Goal: Check status: Check status

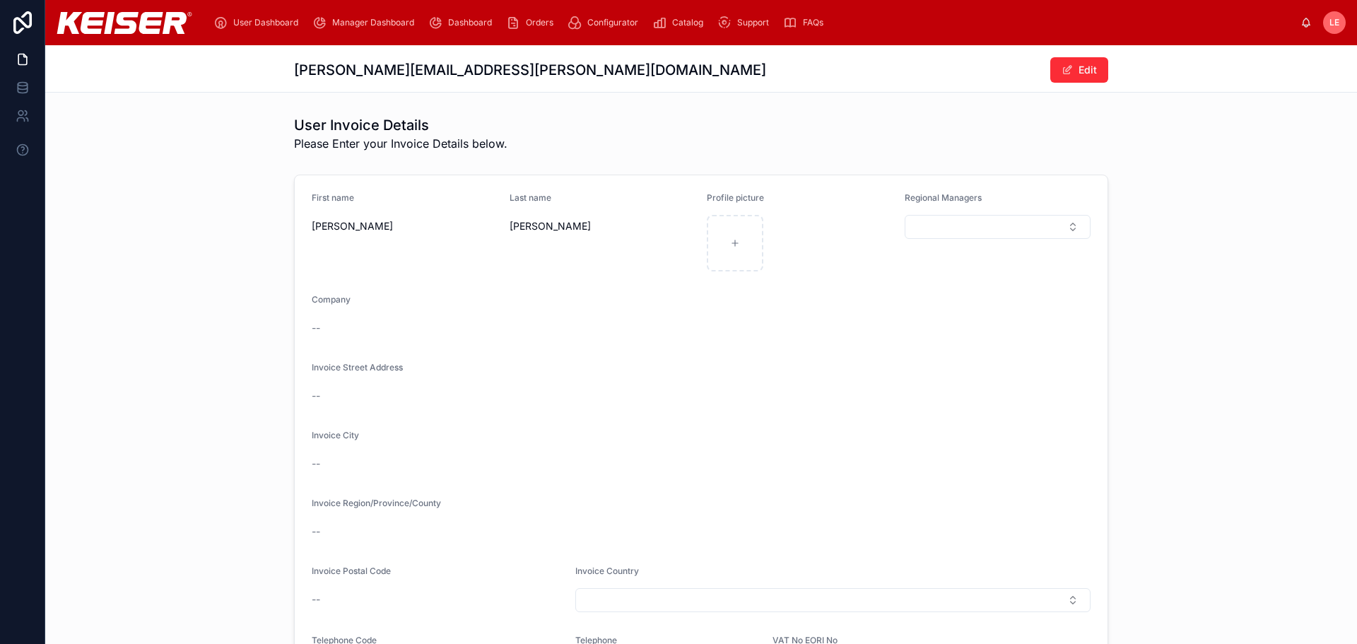
click at [187, 198] on div "First name Lani Last name Ellingsworth Profile picture Regional Managers Compan…" at bounding box center [701, 464] width 1312 height 591
click at [28, 59] on icon at bounding box center [23, 59] width 14 height 14
click at [18, 92] on icon at bounding box center [23, 88] width 14 height 14
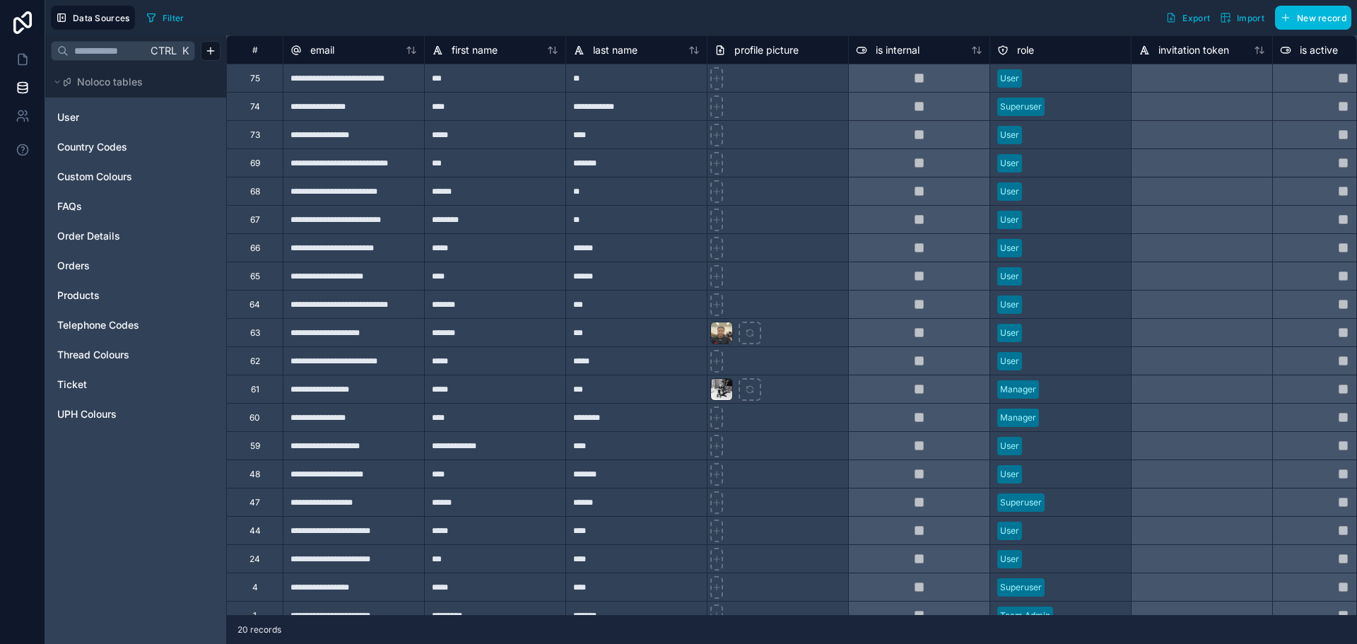
click at [30, 23] on icon at bounding box center [22, 22] width 18 height 23
click at [25, 16] on icon at bounding box center [22, 22] width 18 height 23
click at [71, 116] on span "User" at bounding box center [68, 117] width 22 height 14
click at [76, 119] on span "User" at bounding box center [68, 117] width 22 height 14
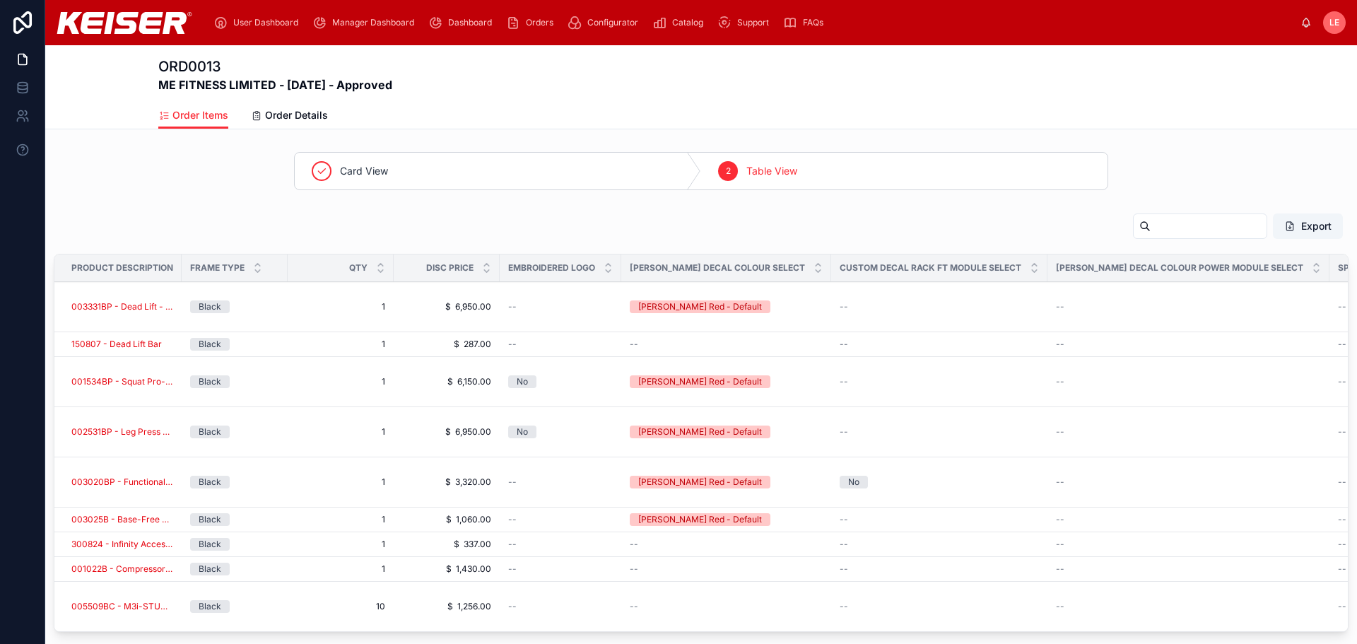
click at [276, 113] on span "Order Details" at bounding box center [296, 115] width 63 height 14
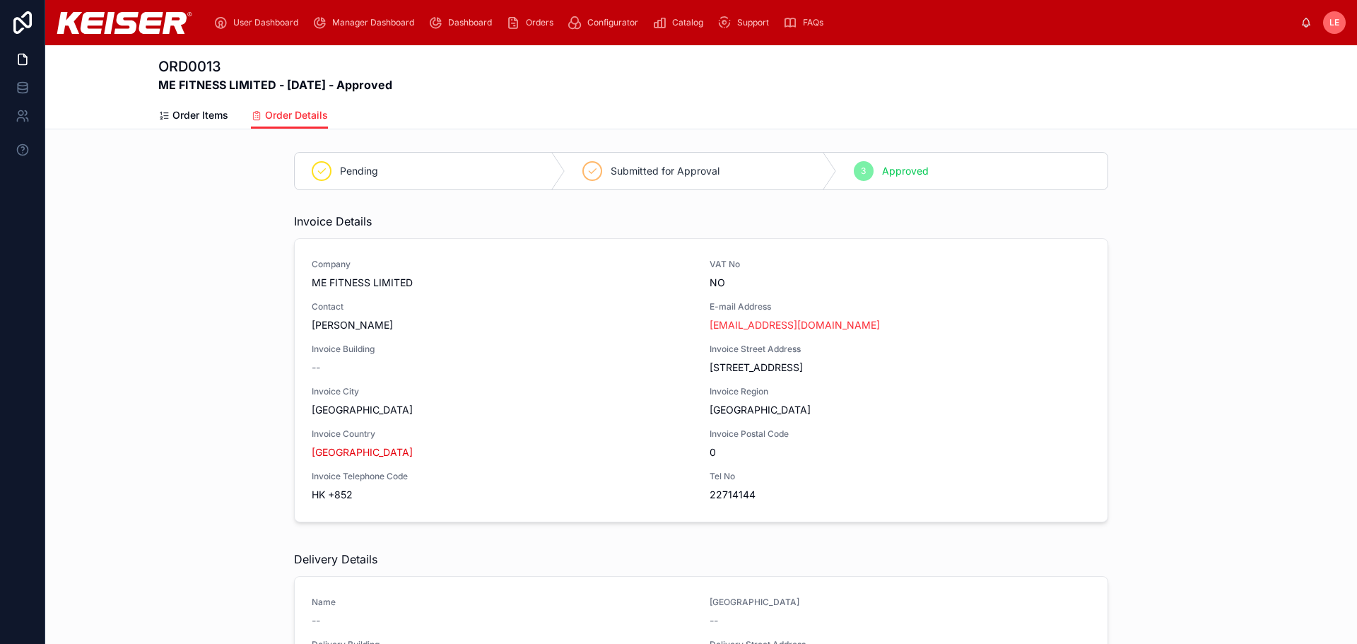
click at [175, 112] on span "Order Items" at bounding box center [200, 115] width 56 height 14
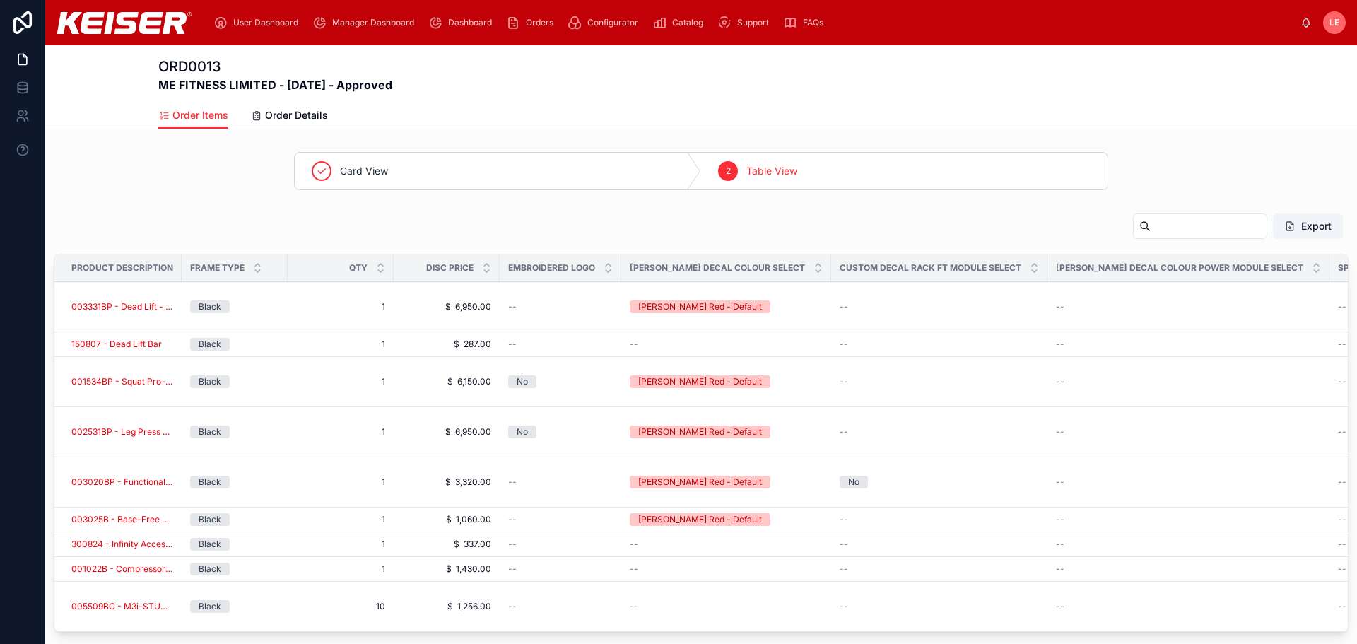
click at [1300, 226] on button "Export" at bounding box center [1308, 225] width 70 height 25
click at [1071, 108] on div "Order Items Order Details" at bounding box center [701, 115] width 1086 height 27
click at [313, 114] on span "Order Details" at bounding box center [296, 115] width 63 height 14
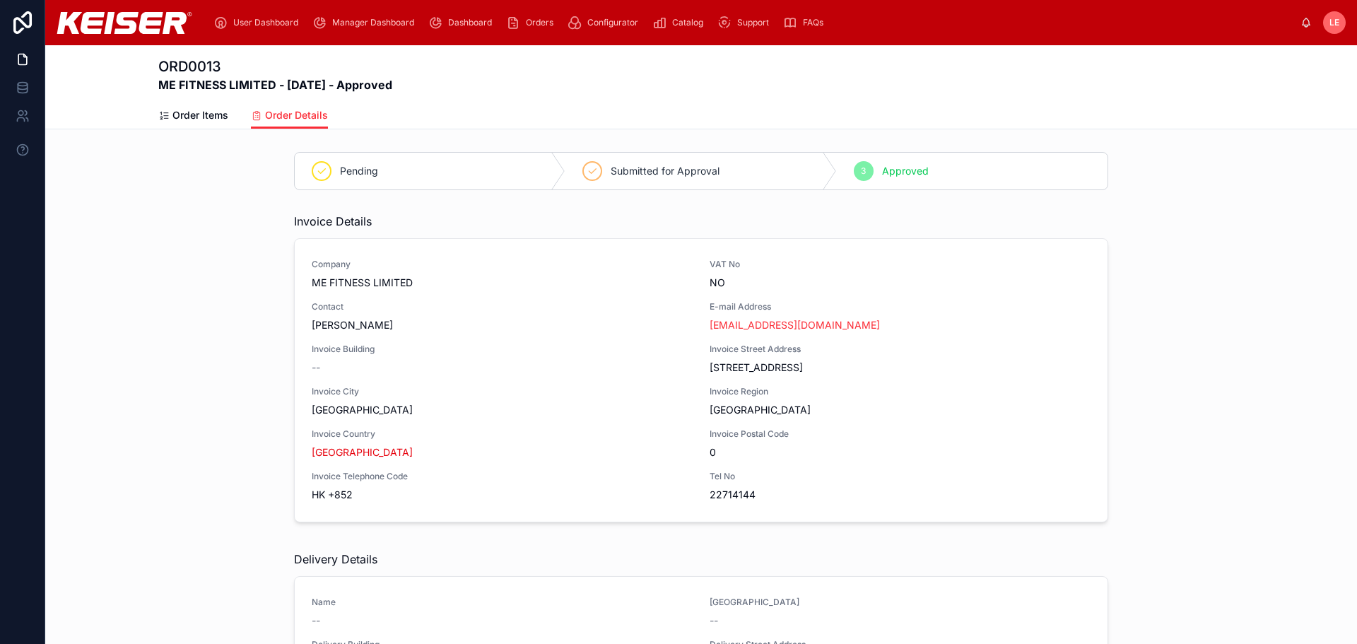
click at [517, 174] on div "Pending" at bounding box center [430, 171] width 271 height 37
click at [199, 115] on span "Order Items" at bounding box center [200, 115] width 56 height 14
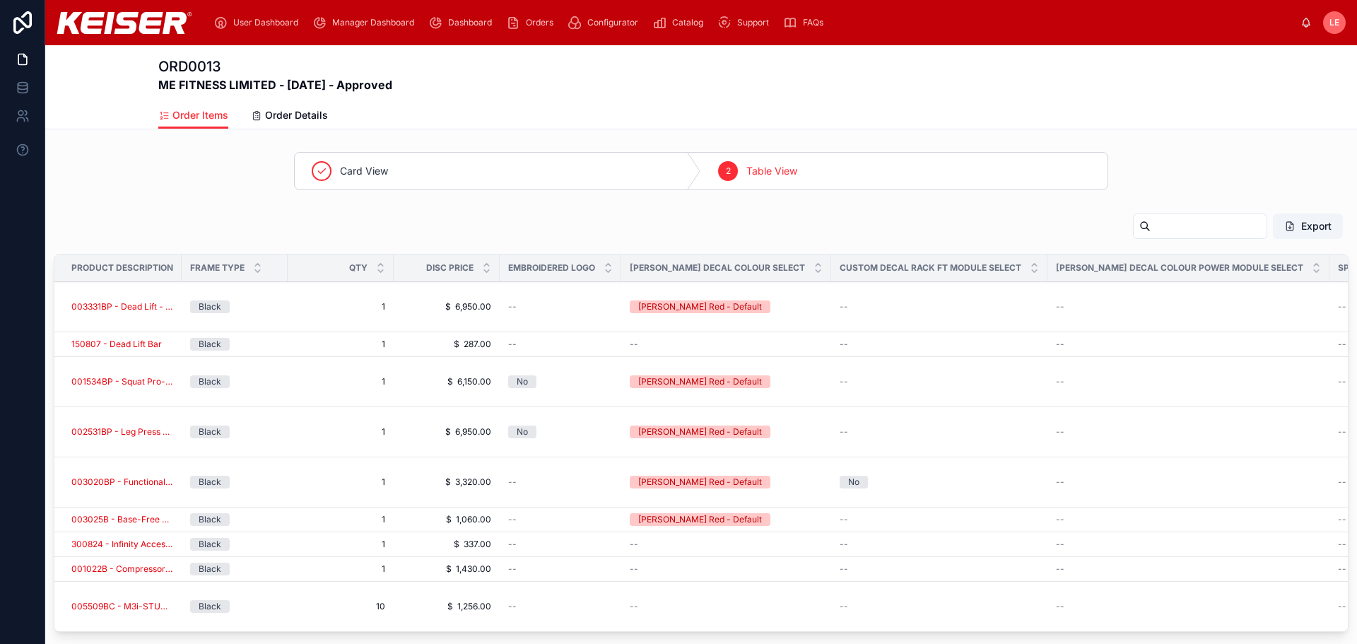
click at [530, 21] on span "Orders" at bounding box center [540, 22] width 28 height 11
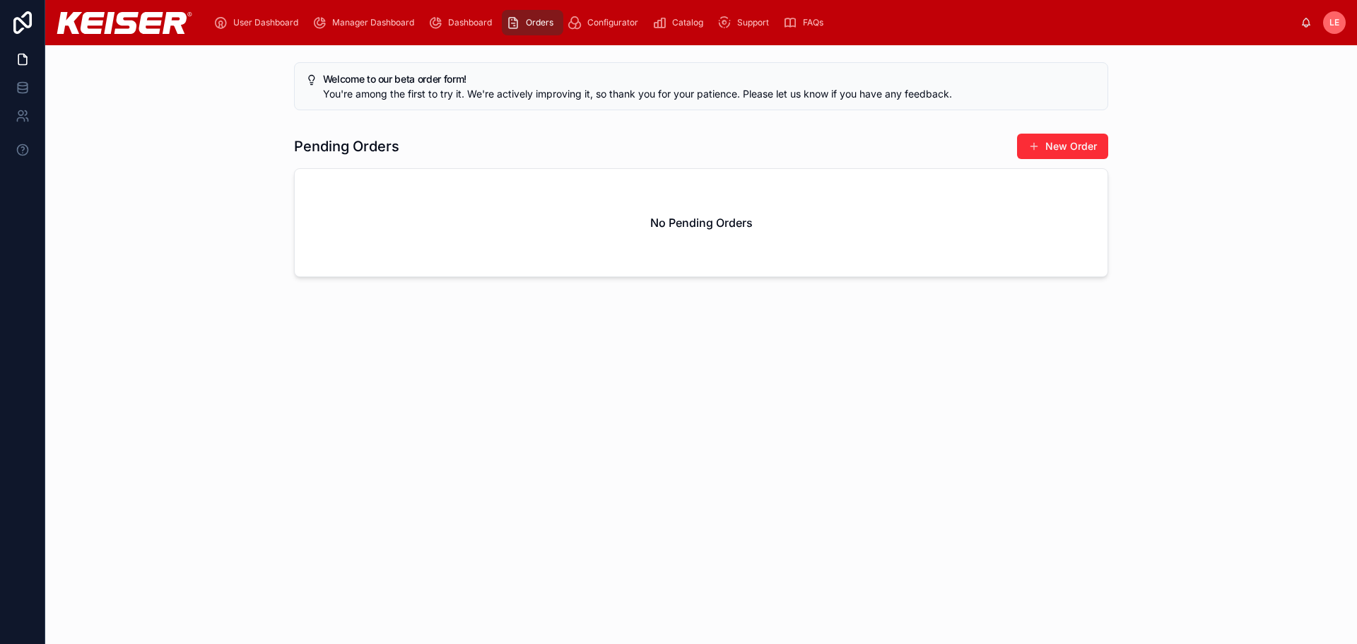
click at [277, 22] on span "User Dashboard" at bounding box center [265, 22] width 65 height 11
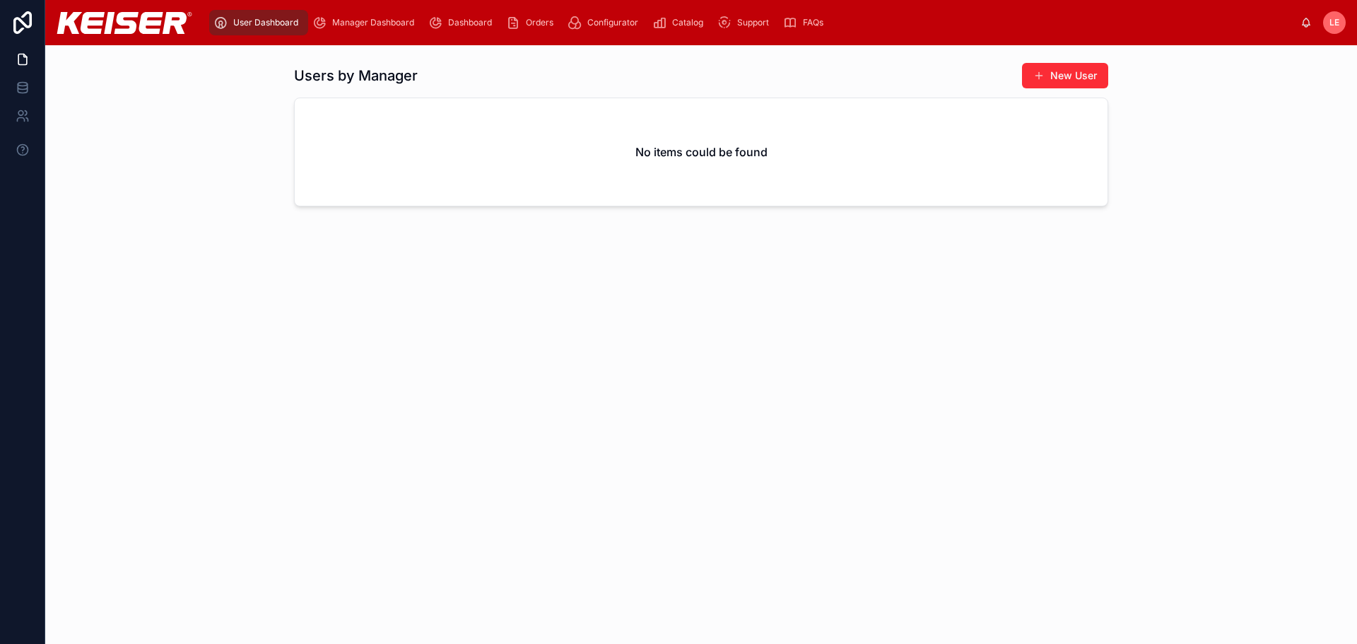
click at [378, 19] on span "Manager Dashboard" at bounding box center [373, 22] width 82 height 11
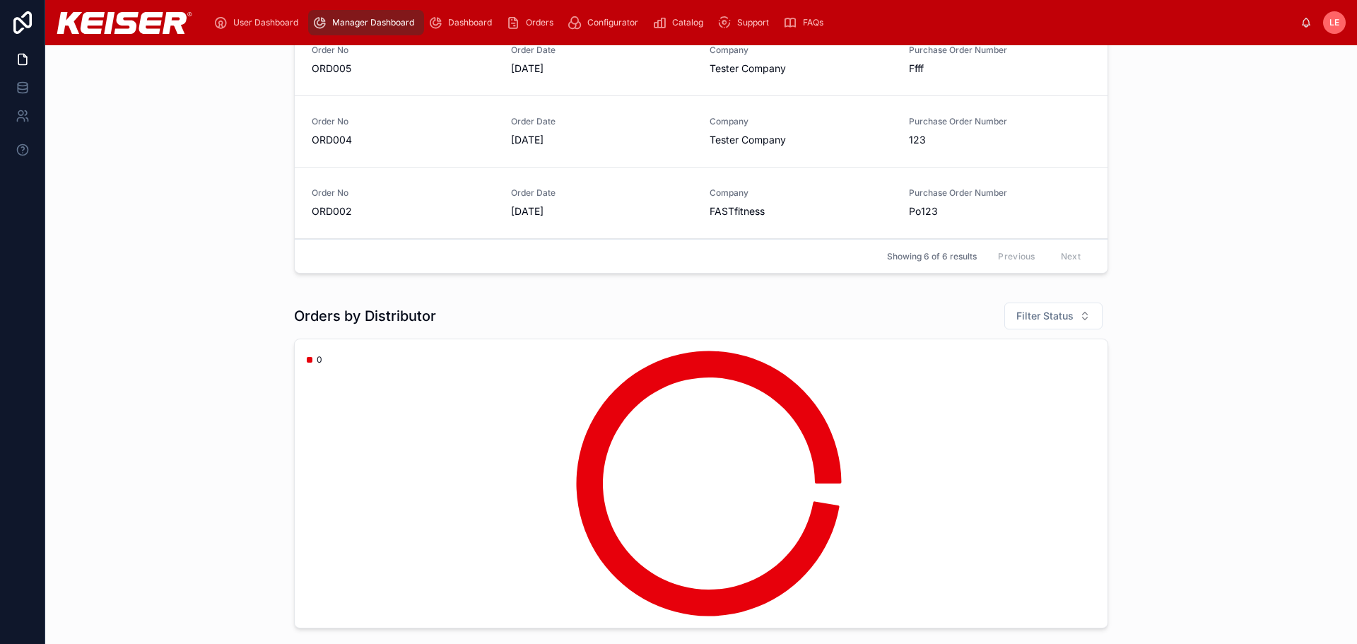
scroll to position [283, 0]
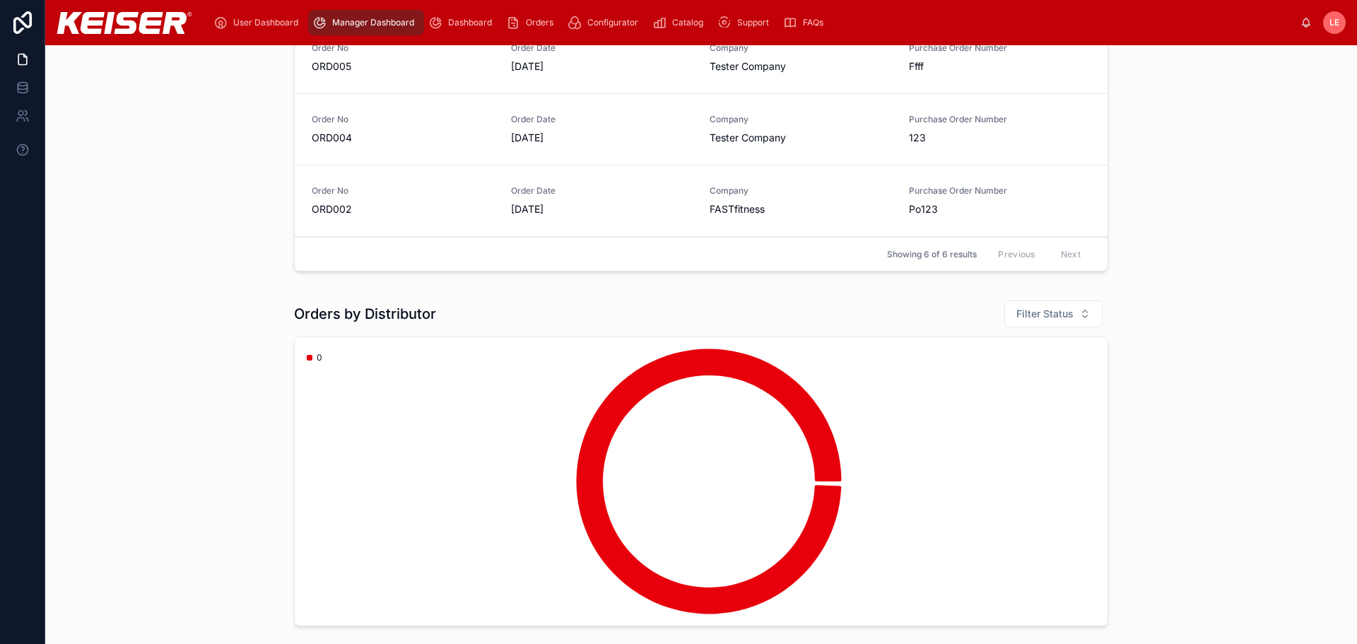
click at [476, 18] on span "Dashboard" at bounding box center [470, 22] width 44 height 11
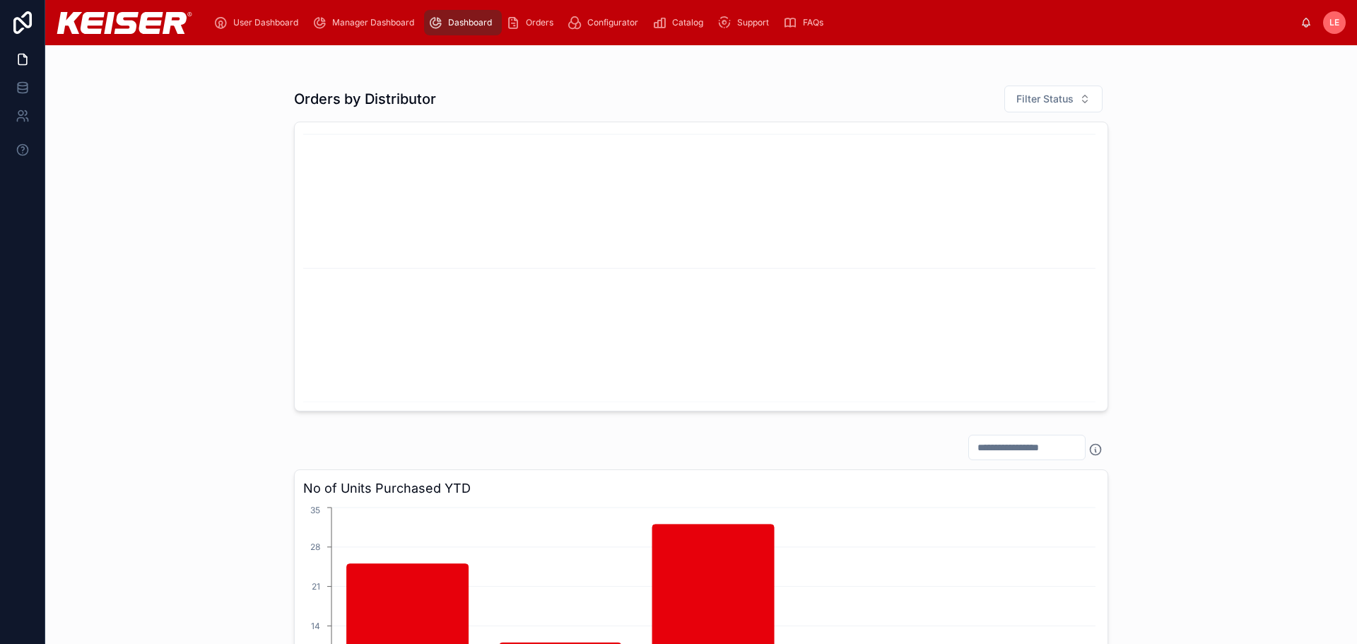
click at [538, 19] on span "Orders" at bounding box center [540, 22] width 28 height 11
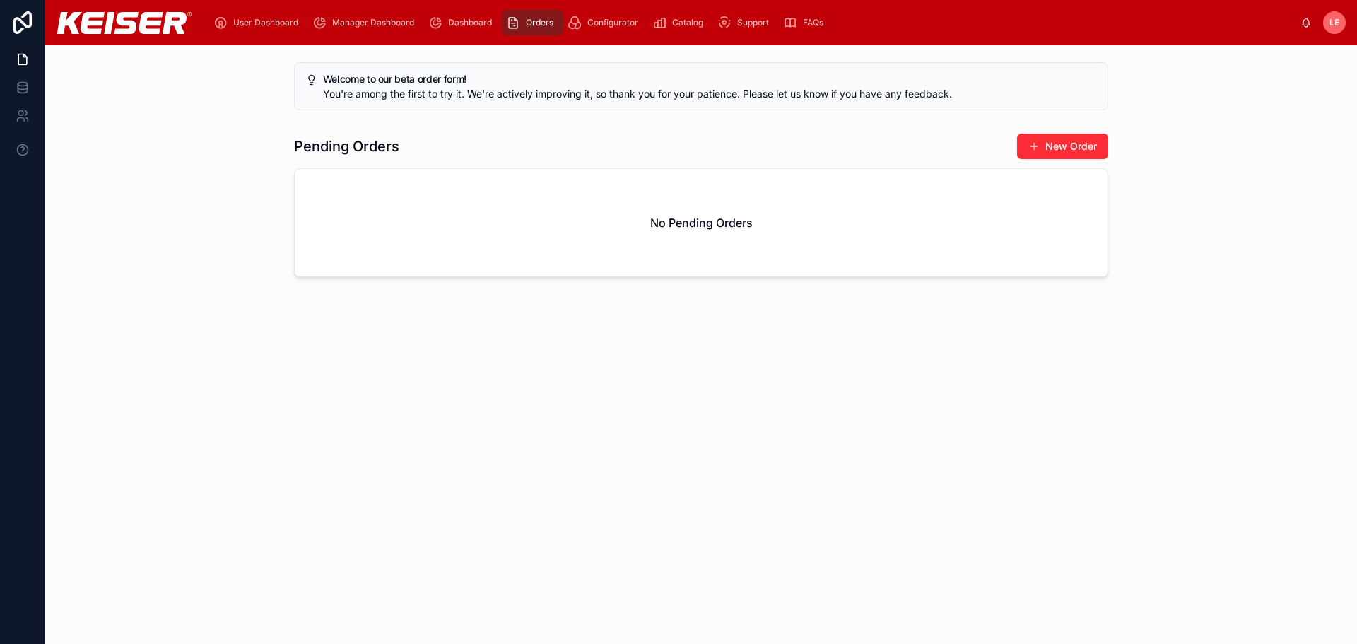
click at [614, 20] on span "Configurator" at bounding box center [612, 22] width 51 height 11
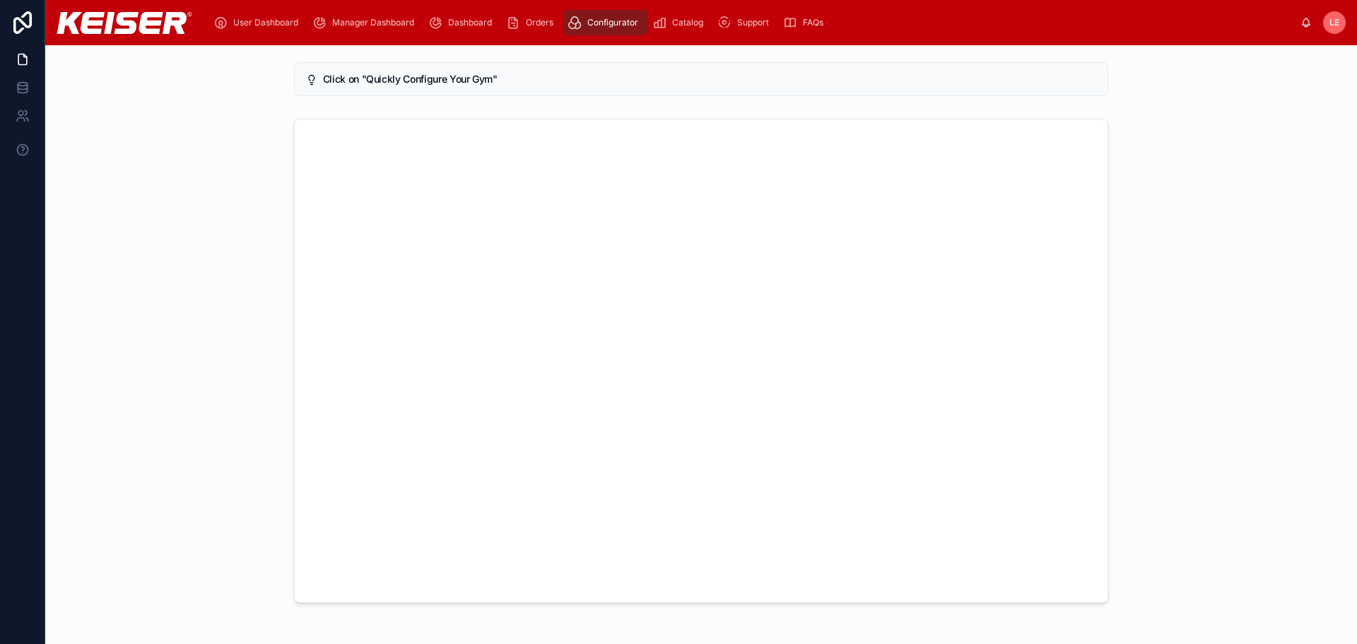
click at [687, 24] on span "Catalog" at bounding box center [687, 22] width 31 height 11
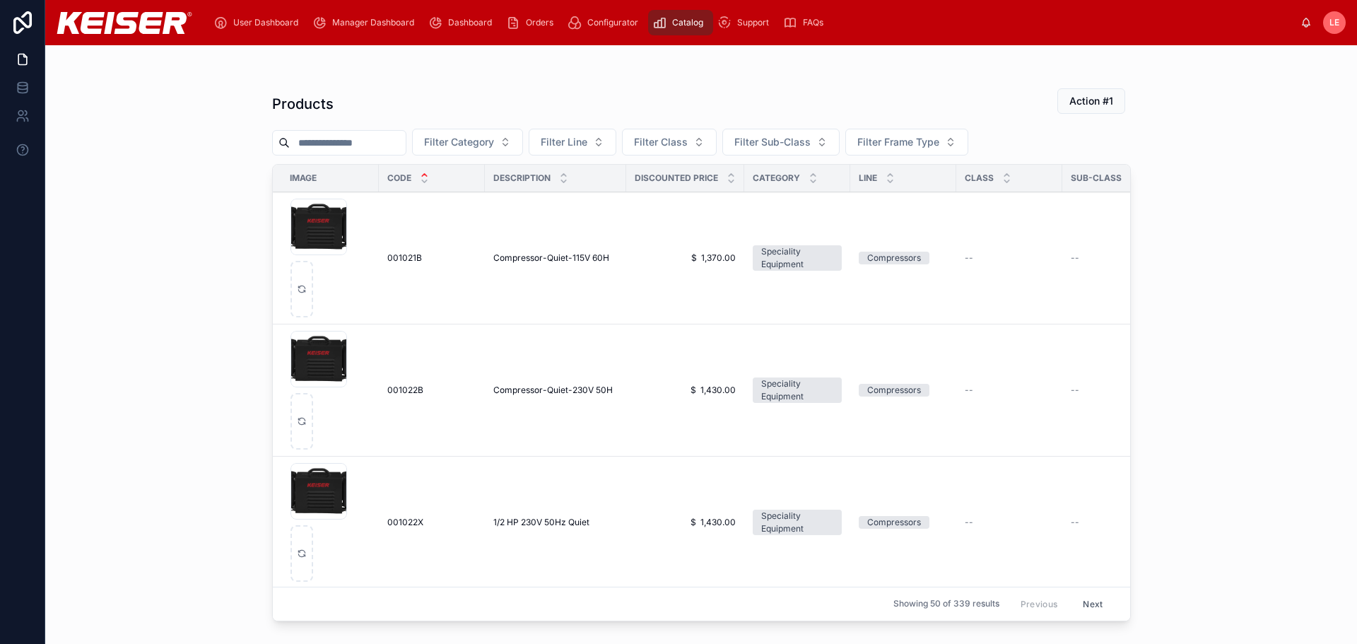
click at [1277, 174] on div "Products Action #1 Filter Category Filter Line Filter Class Filter Sub-Class Fi…" at bounding box center [701, 344] width 1312 height 599
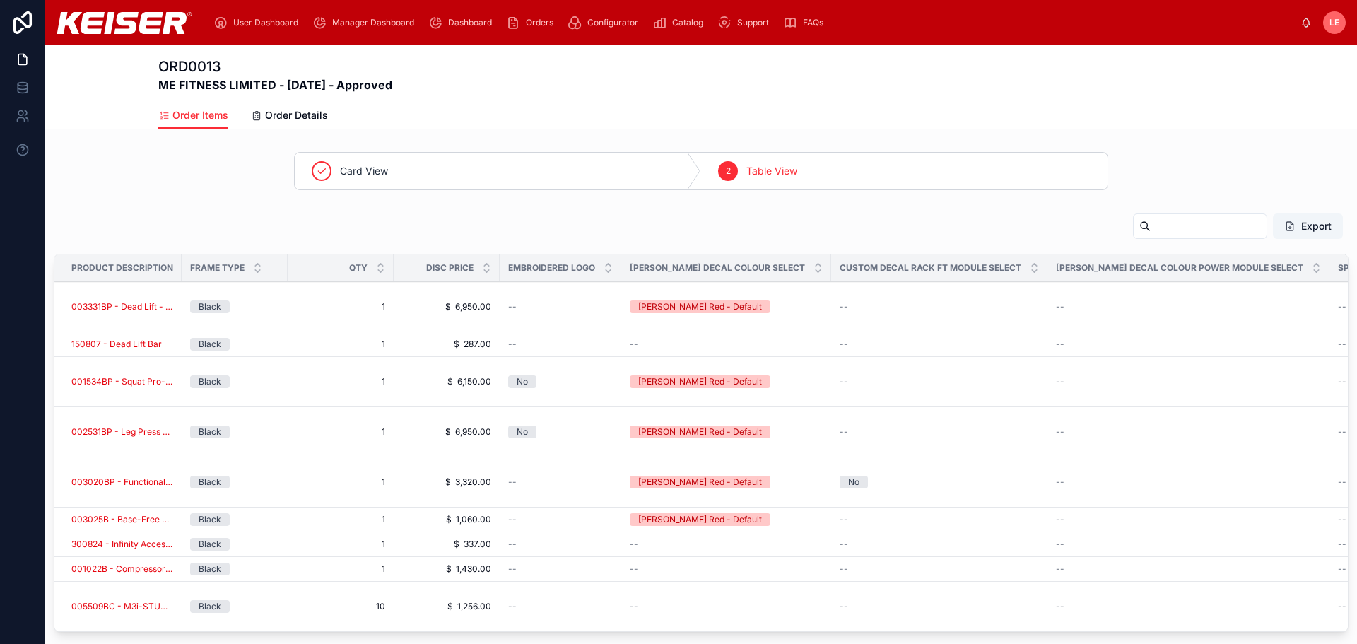
click at [304, 117] on span "Order Details" at bounding box center [296, 115] width 63 height 14
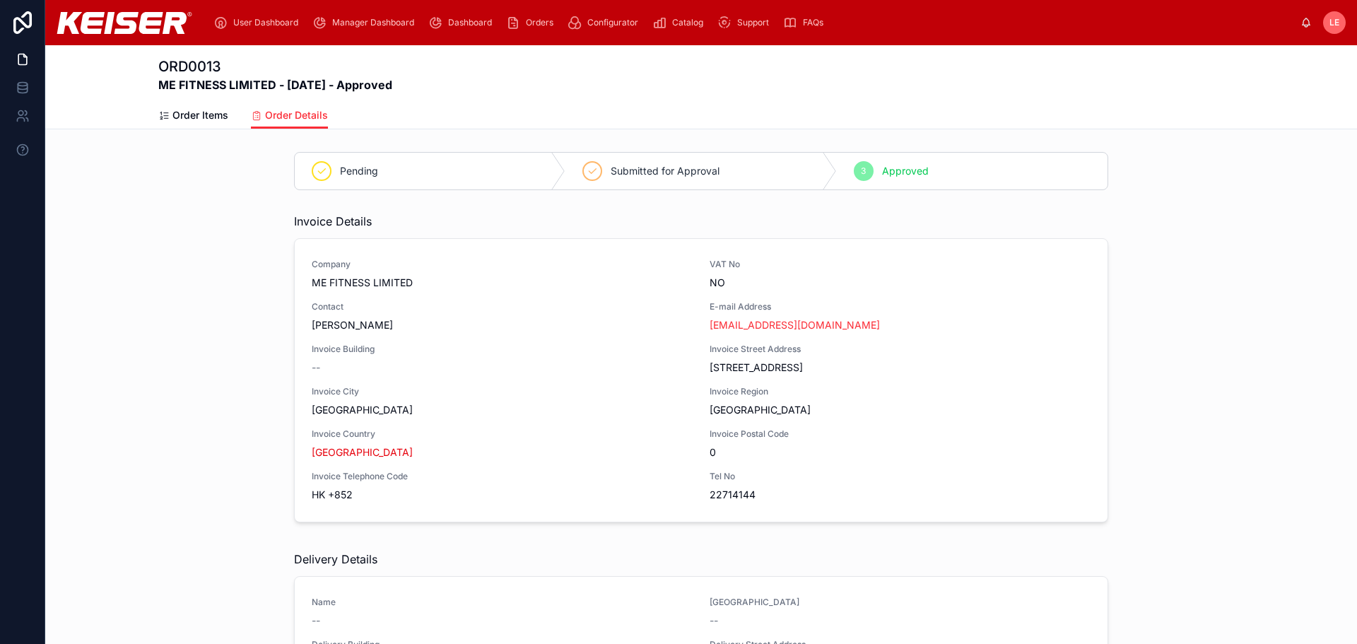
click at [1123, 331] on div "Invoice Details Company ME FITNESS LIMITED VAT No NO Contact EILEEN LO E-mail A…" at bounding box center [701, 370] width 1312 height 327
click at [191, 112] on span "Order Items" at bounding box center [200, 115] width 56 height 14
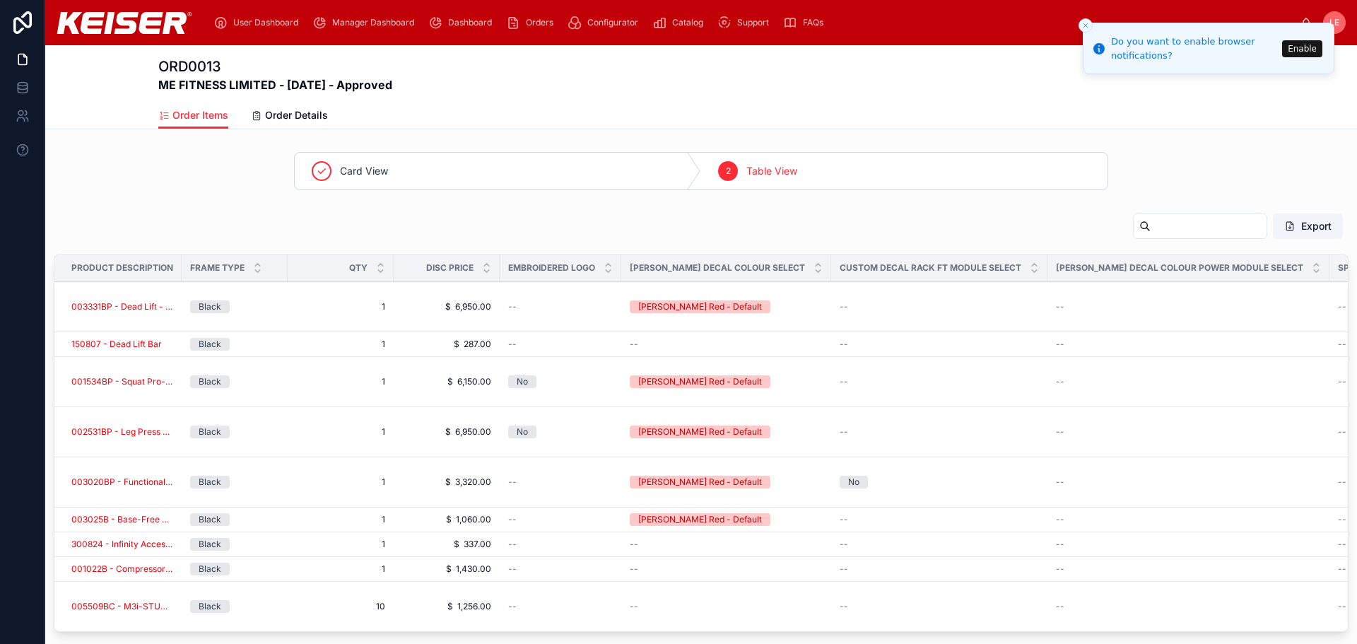
drag, startPoint x: 1314, startPoint y: 48, endPoint x: 1307, endPoint y: 57, distance: 11.0
click at [1311, 52] on button "Enable" at bounding box center [1302, 48] width 40 height 17
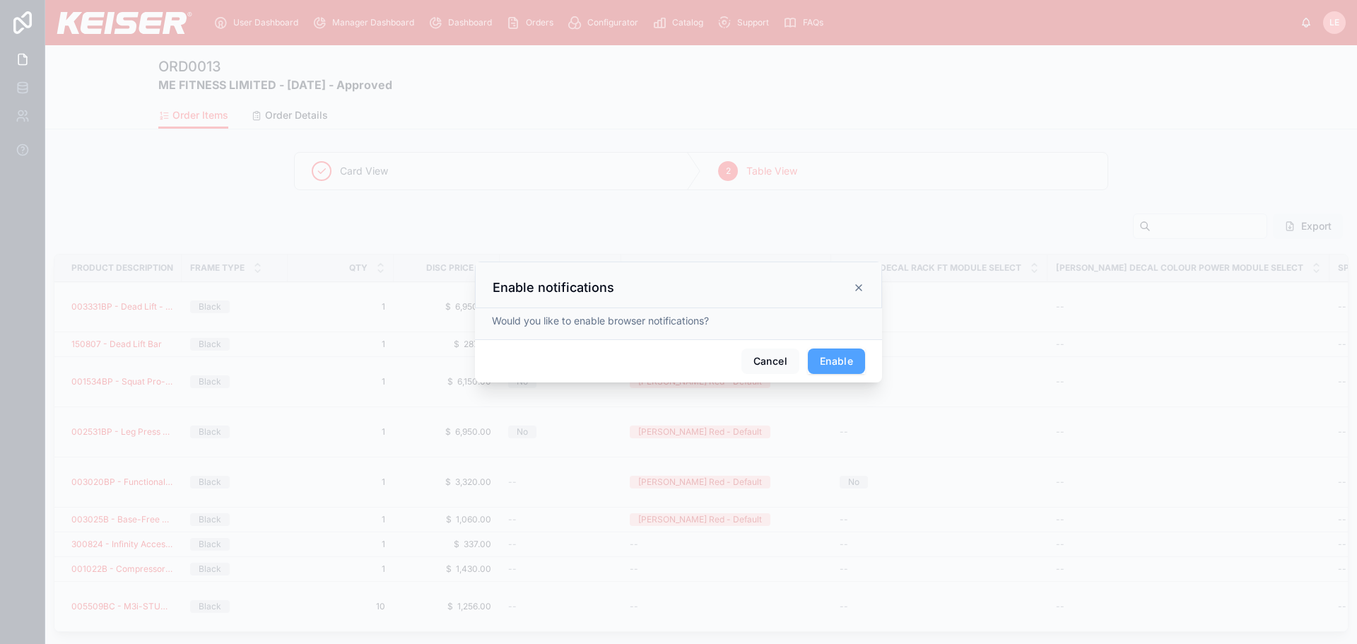
click at [830, 356] on button "Enable" at bounding box center [836, 360] width 57 height 25
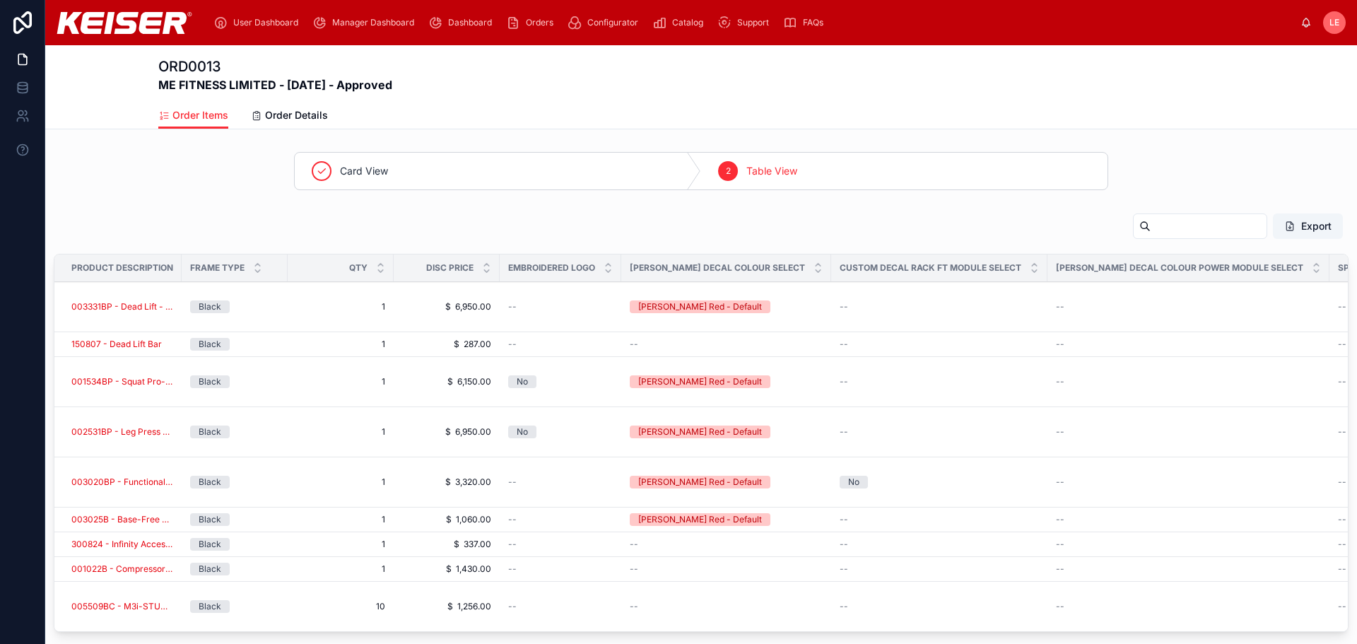
click at [127, 304] on span "003331BP - Dead Lift - Air 300" at bounding box center [122, 306] width 102 height 11
click at [1284, 226] on span at bounding box center [1289, 226] width 11 height 11
click at [671, 95] on div "ORD0013 ME FITNESS LIMITED - 9/30/2025 - Approved" at bounding box center [701, 73] width 1086 height 57
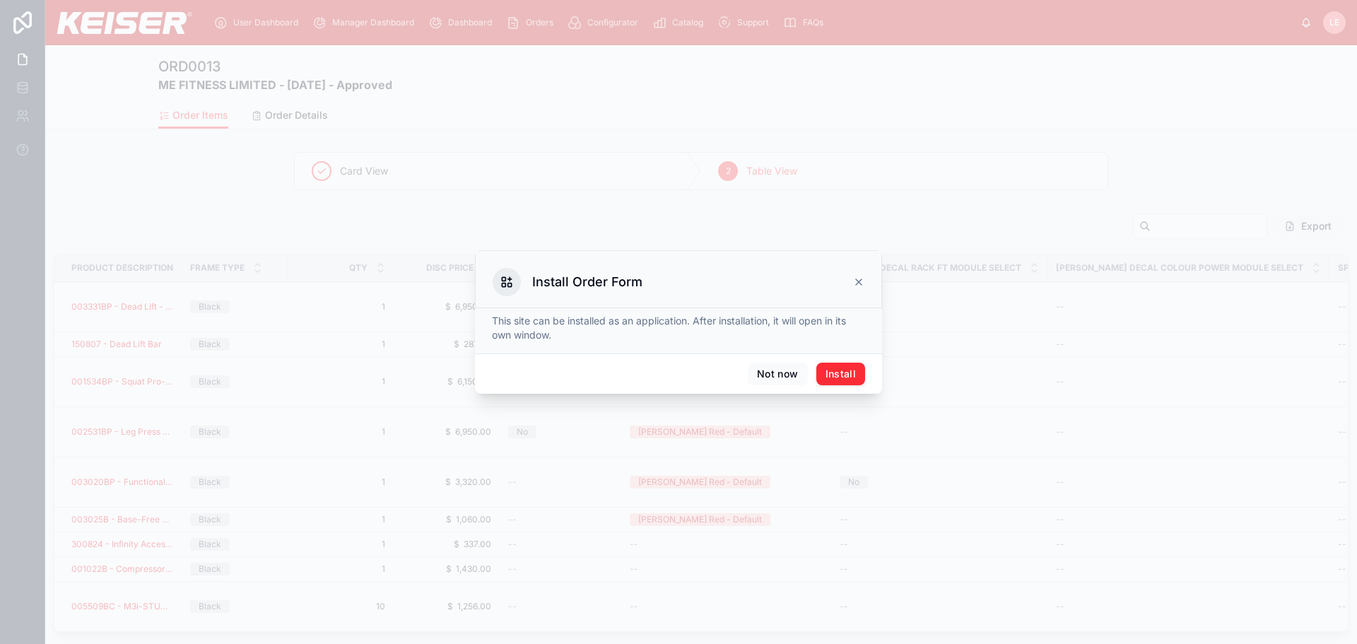
click at [846, 375] on button "Install" at bounding box center [840, 374] width 49 height 23
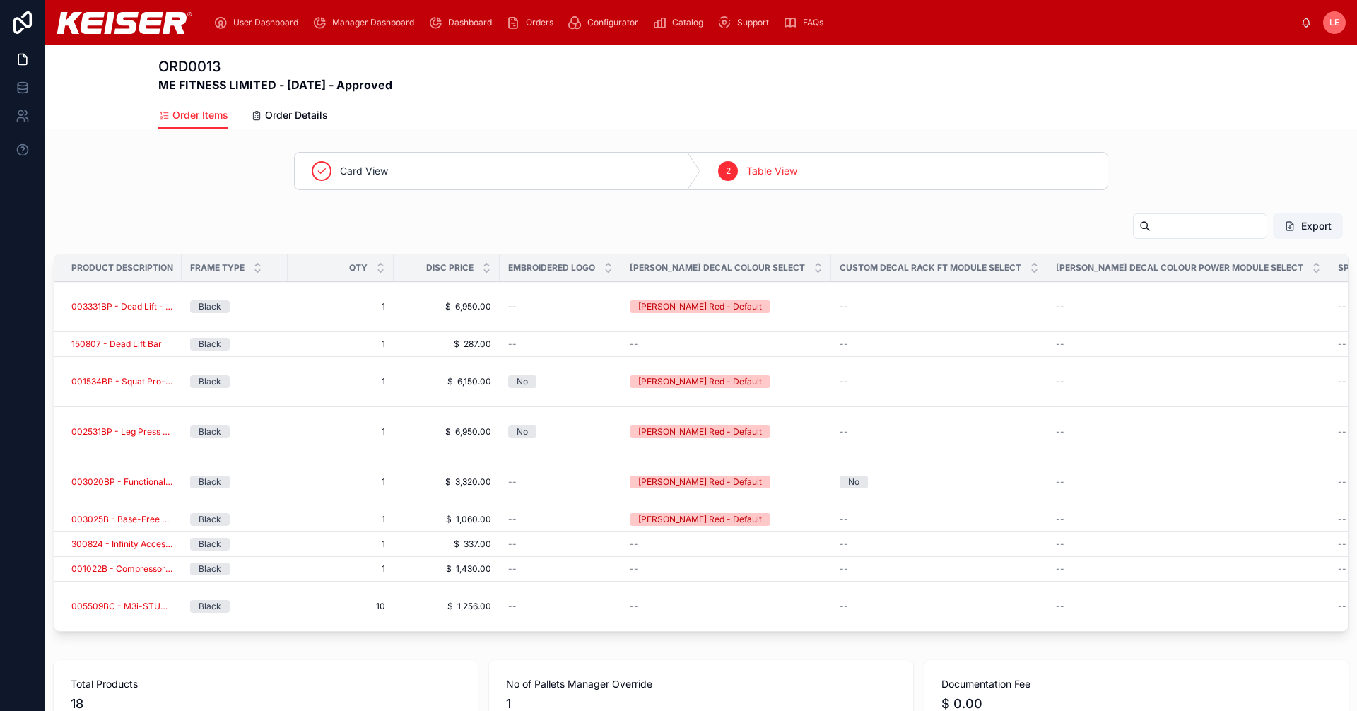
click at [944, 44] on div "User Dashboard Manager Dashboard Dashboard Orders Configurator Catalog Support …" at bounding box center [701, 22] width 1312 height 45
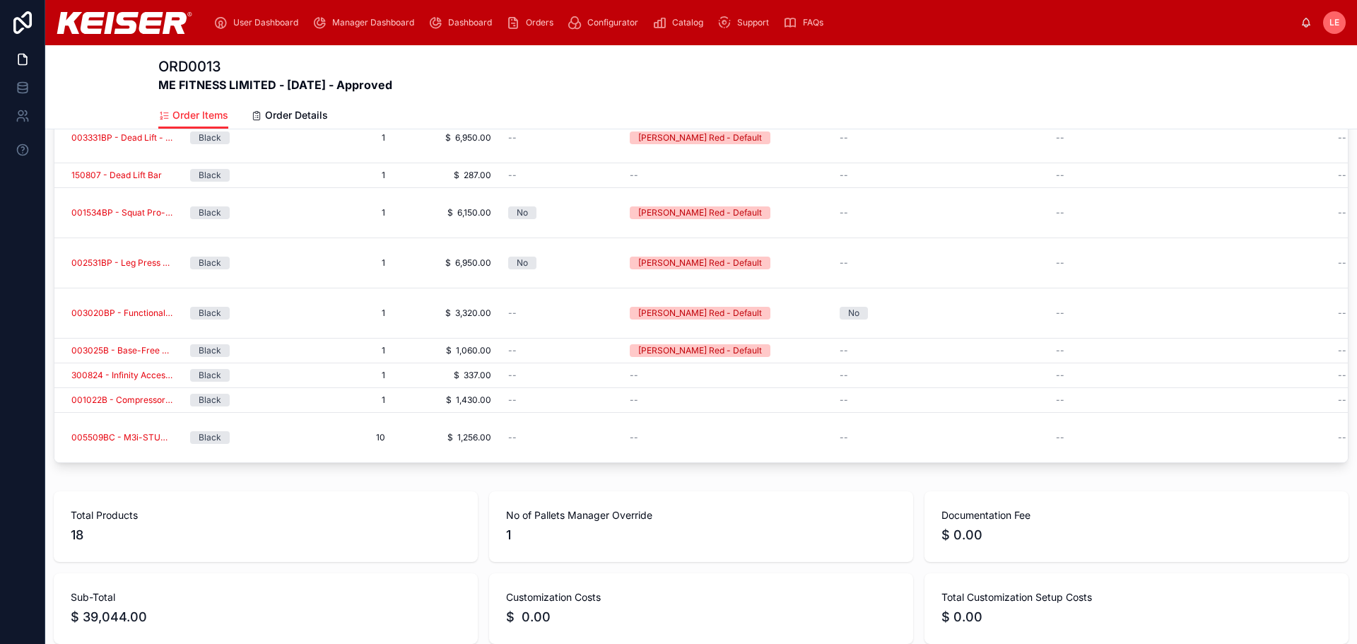
scroll to position [133, 0]
